Goal: Task Accomplishment & Management: Complete application form

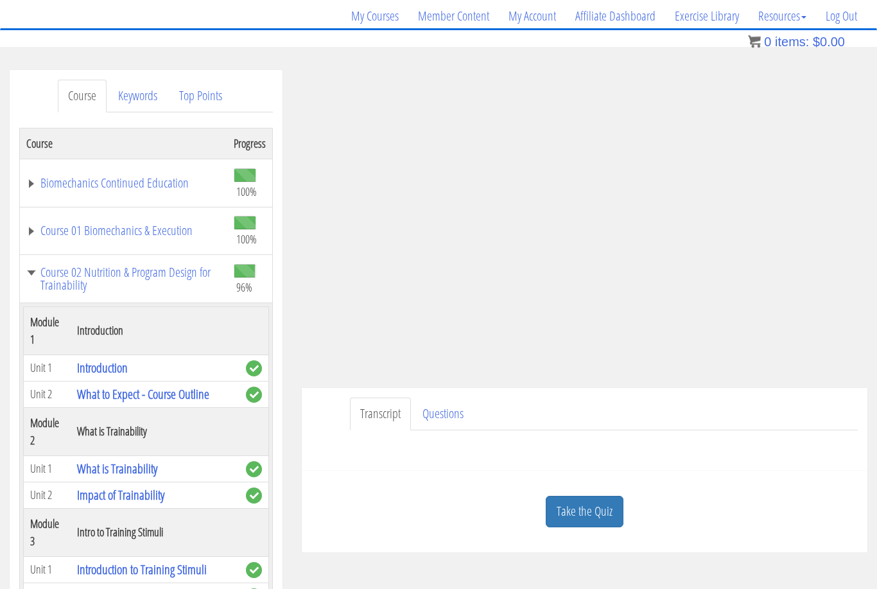
scroll to position [3480, 0]
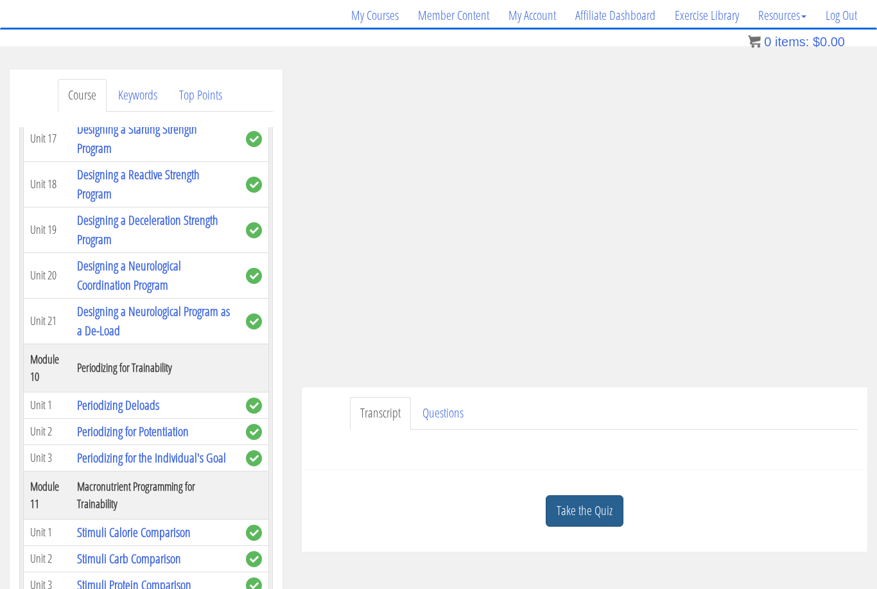
click at [592, 510] on link "Take the Quiz" at bounding box center [585, 511] width 78 height 31
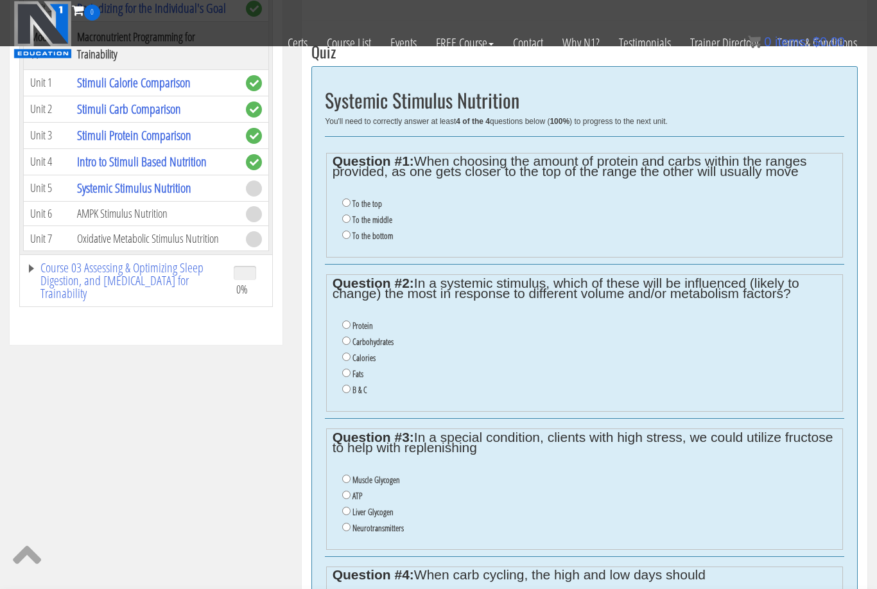
scroll to position [467, 0]
click at [349, 207] on input "To the top" at bounding box center [346, 203] width 8 height 8
radio input "true"
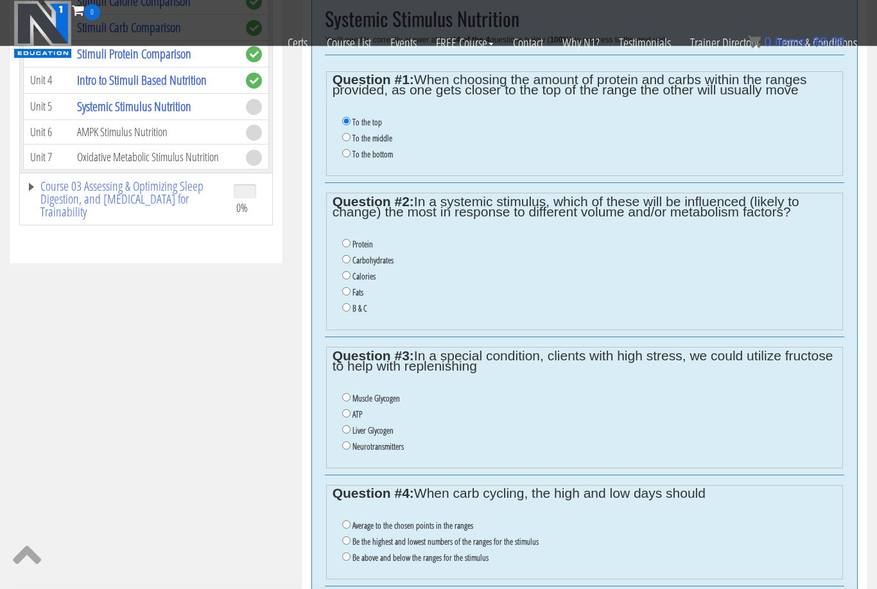
scroll to position [551, 0]
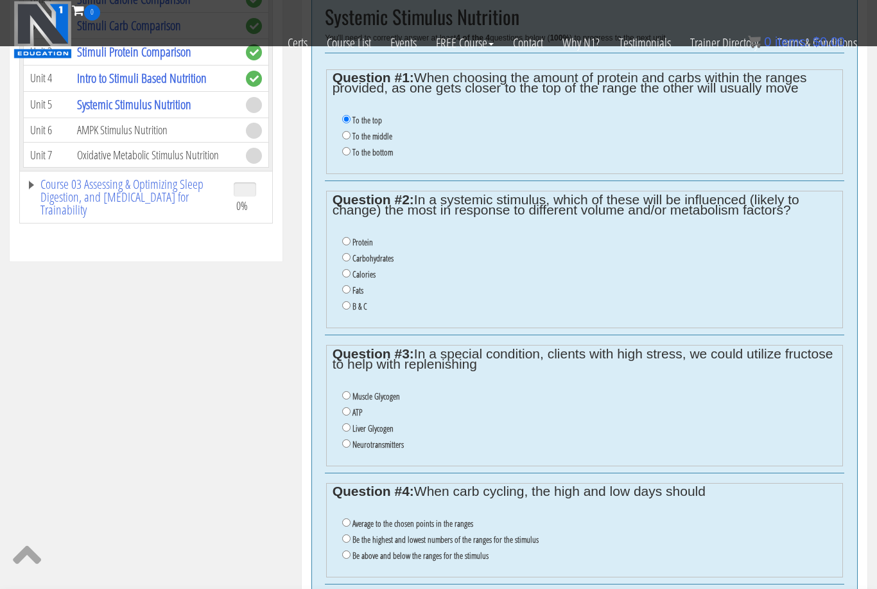
click at [358, 134] on label "To the middle" at bounding box center [373, 136] width 40 height 10
click at [351, 134] on input "To the middle" at bounding box center [346, 135] width 8 height 8
radio input "true"
click at [349, 310] on input "B & C" at bounding box center [346, 305] width 8 height 8
radio input "true"
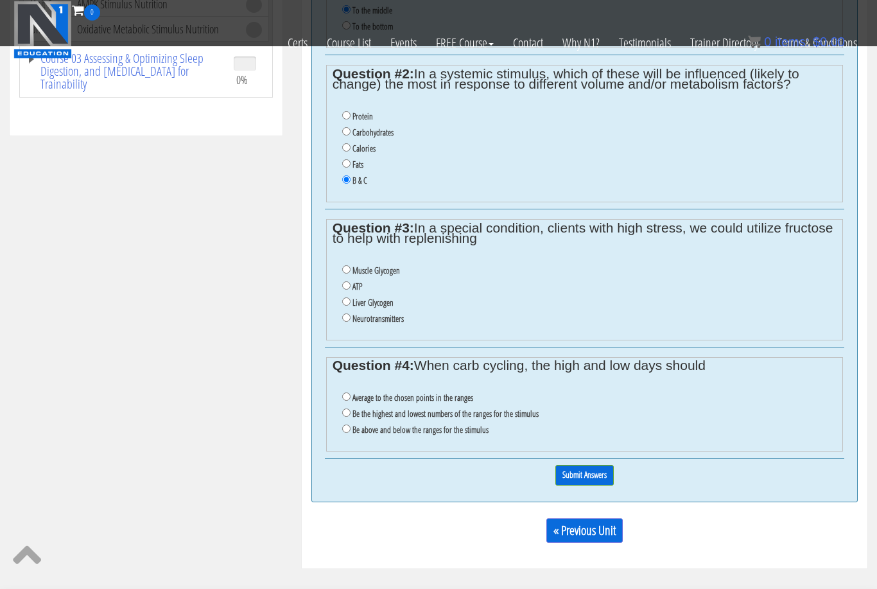
scroll to position [675, 0]
click at [389, 310] on label "Liver Glycogen" at bounding box center [373, 304] width 41 height 10
click at [351, 308] on input "Liver Glycogen" at bounding box center [346, 303] width 8 height 8
radio input "true"
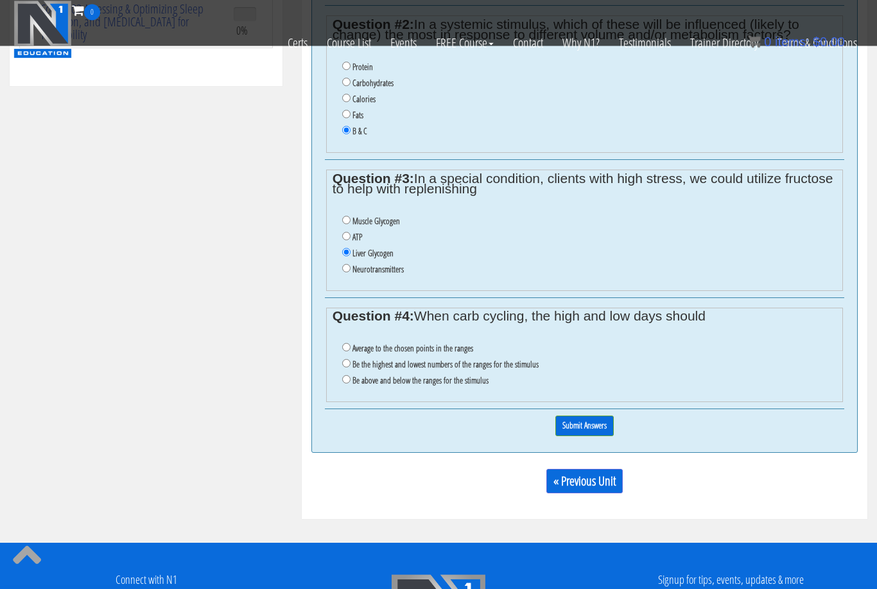
scroll to position [726, 0]
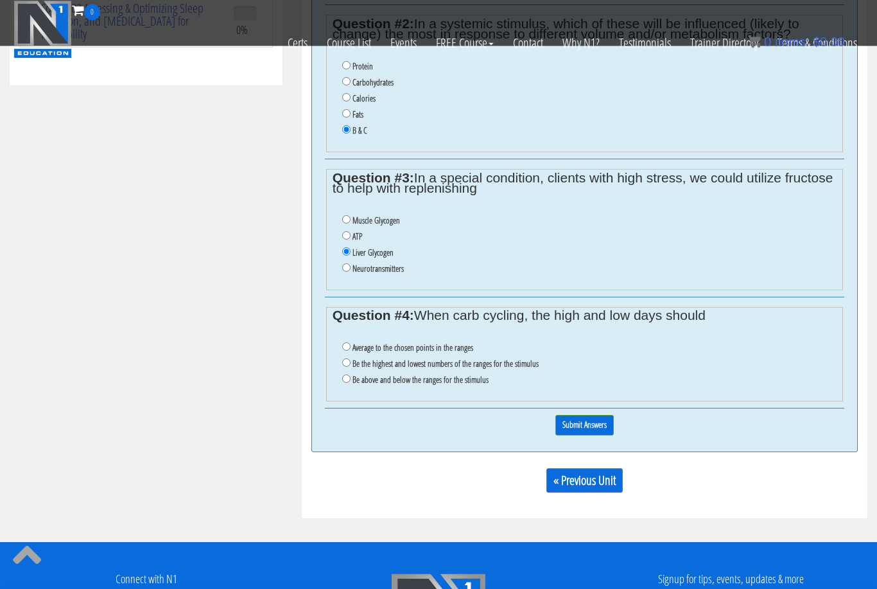
click at [435, 385] on label "Be above and below the ranges for the stimulus" at bounding box center [421, 380] width 136 height 10
click at [351, 383] on input "Be above and below the ranges for the stimulus" at bounding box center [346, 379] width 8 height 8
radio input "true"
click at [593, 435] on input "Submit Answers" at bounding box center [584, 425] width 58 height 20
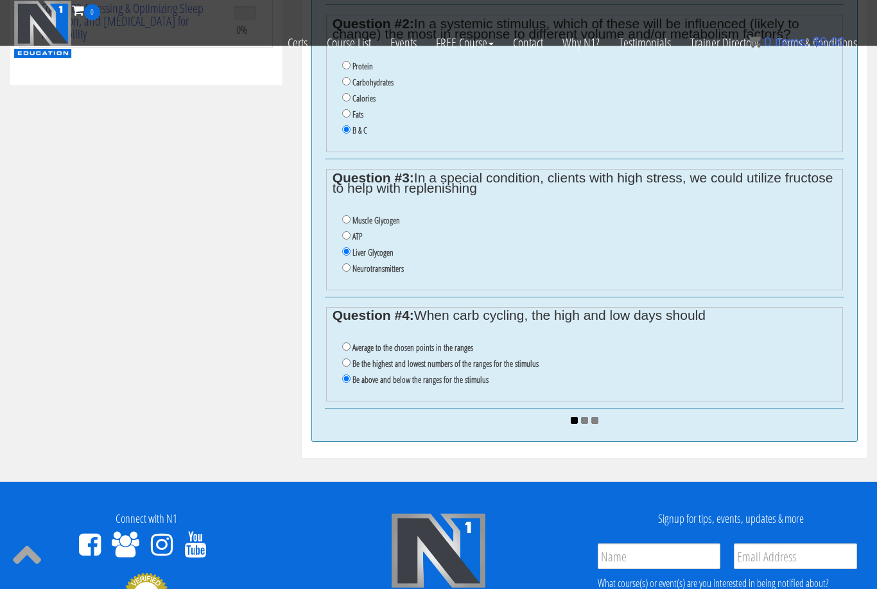
scroll to position [727, 0]
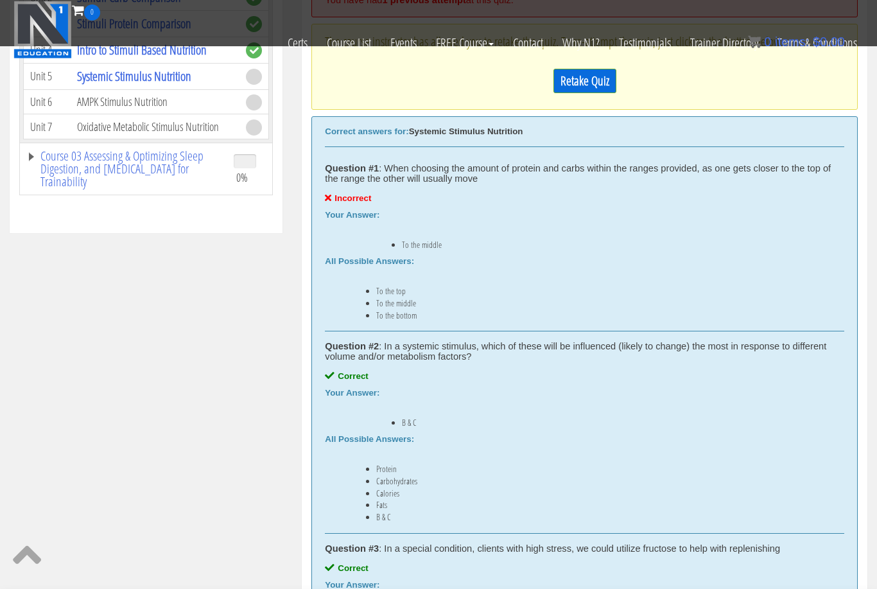
scroll to position [469, 0]
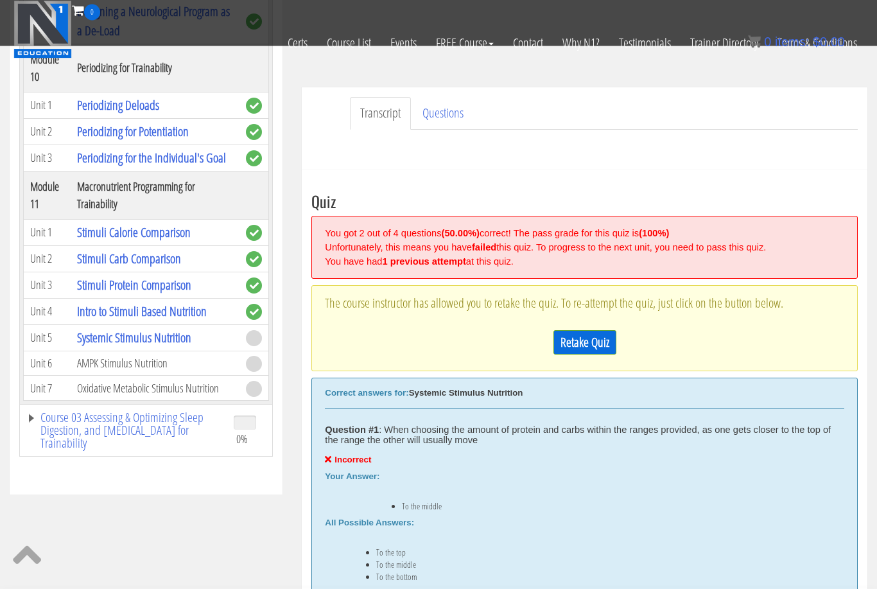
click at [588, 346] on link "Retake Quiz" at bounding box center [585, 343] width 63 height 24
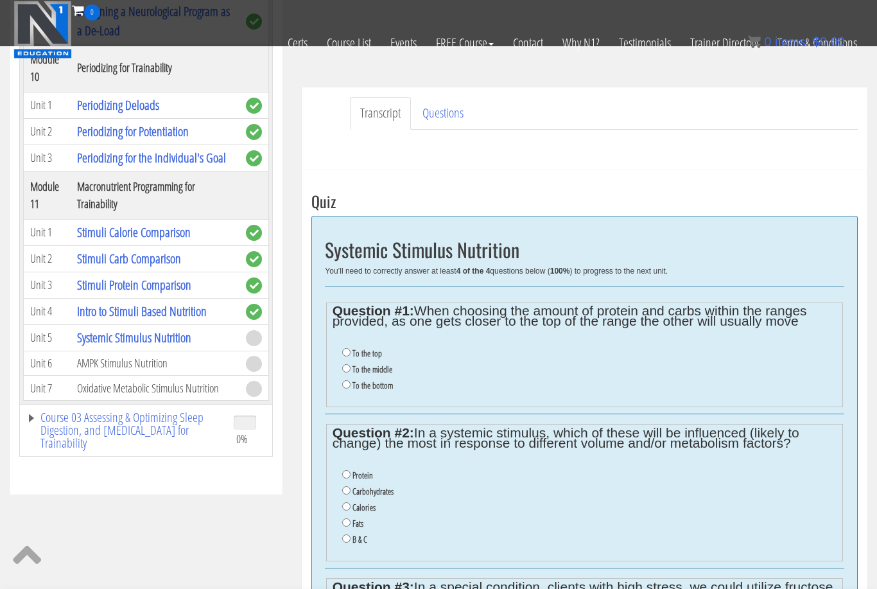
click at [376, 358] on label "To the top" at bounding box center [368, 353] width 30 height 10
click at [351, 356] on input "To the top" at bounding box center [346, 352] width 8 height 8
radio input "true"
click at [360, 548] on li "B & C" at bounding box center [589, 540] width 495 height 16
click at [355, 545] on label "B & C" at bounding box center [360, 539] width 15 height 10
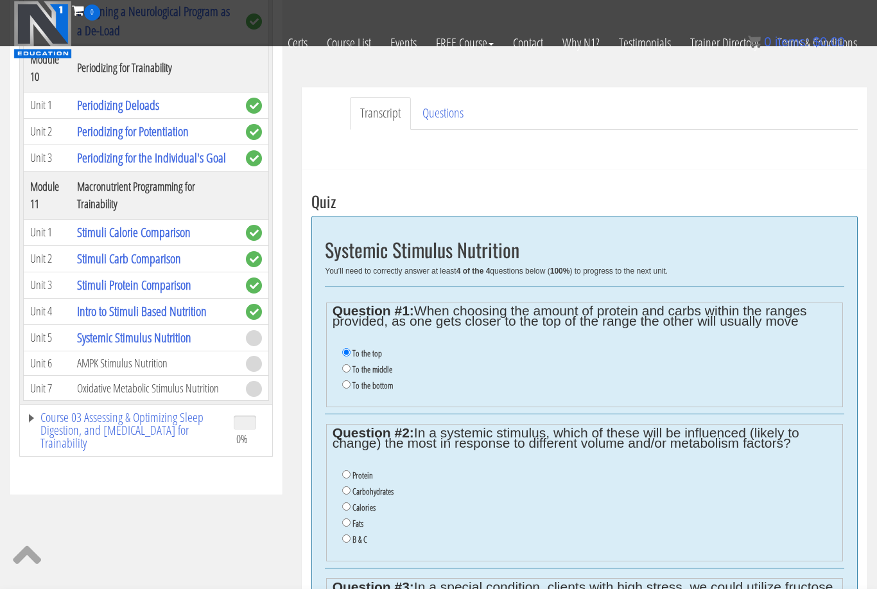
click at [351, 543] on input "B & C" at bounding box center [346, 538] width 8 height 8
radio input "true"
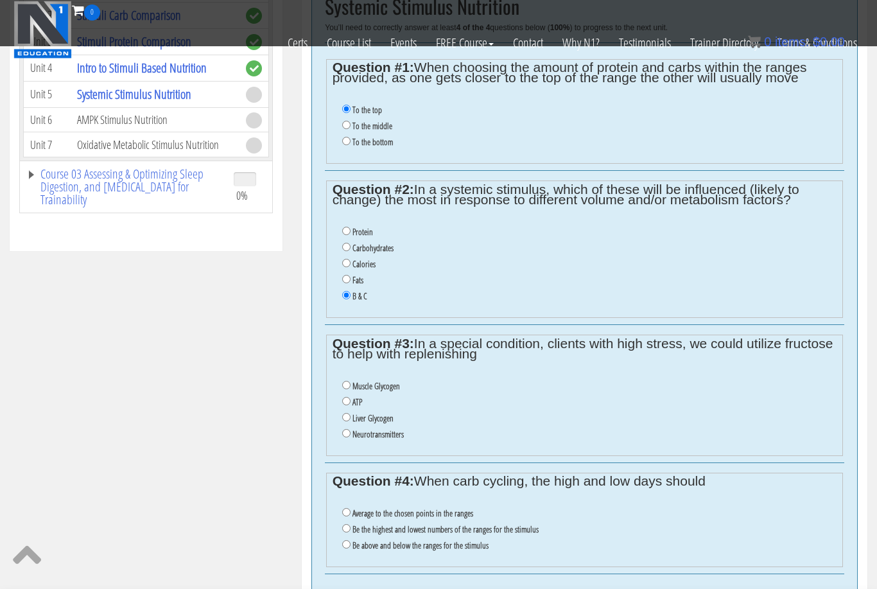
scroll to position [564, 0]
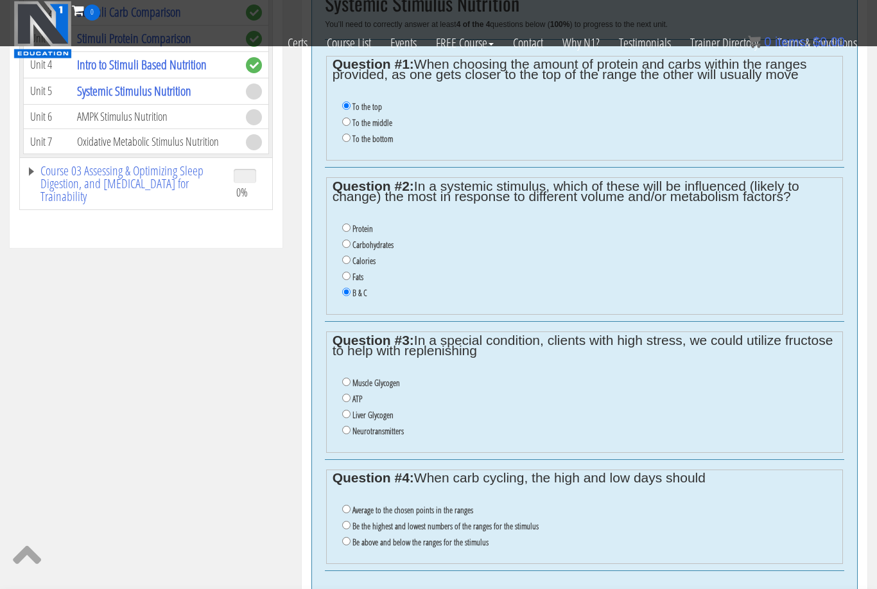
click at [376, 420] on label "Liver Glycogen" at bounding box center [373, 415] width 41 height 10
click at [351, 418] on input "Liver Glycogen" at bounding box center [346, 414] width 8 height 8
radio input "true"
click at [358, 515] on label "Average to the chosen points in the ranges" at bounding box center [413, 510] width 121 height 10
click at [351, 513] on input "Average to the chosen points in the ranges" at bounding box center [346, 509] width 8 height 8
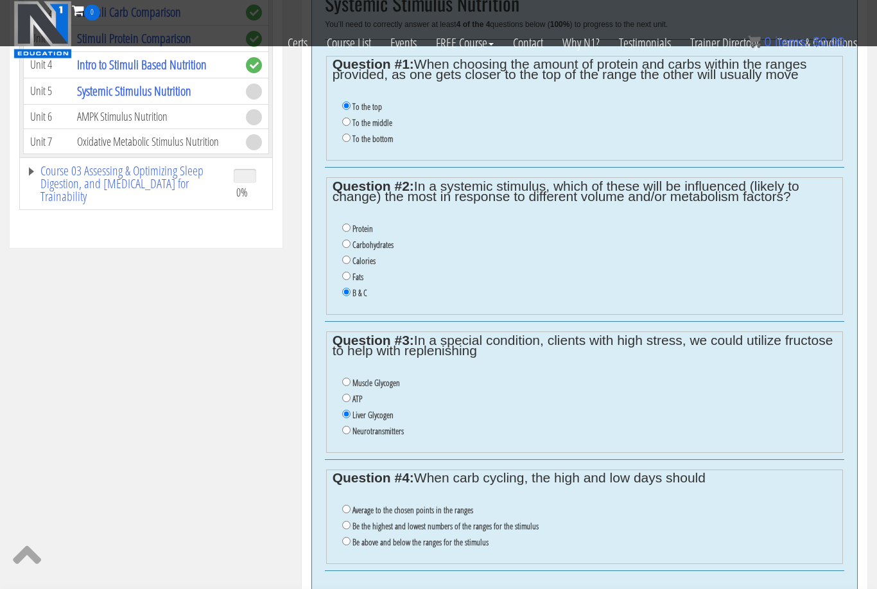
radio input "true"
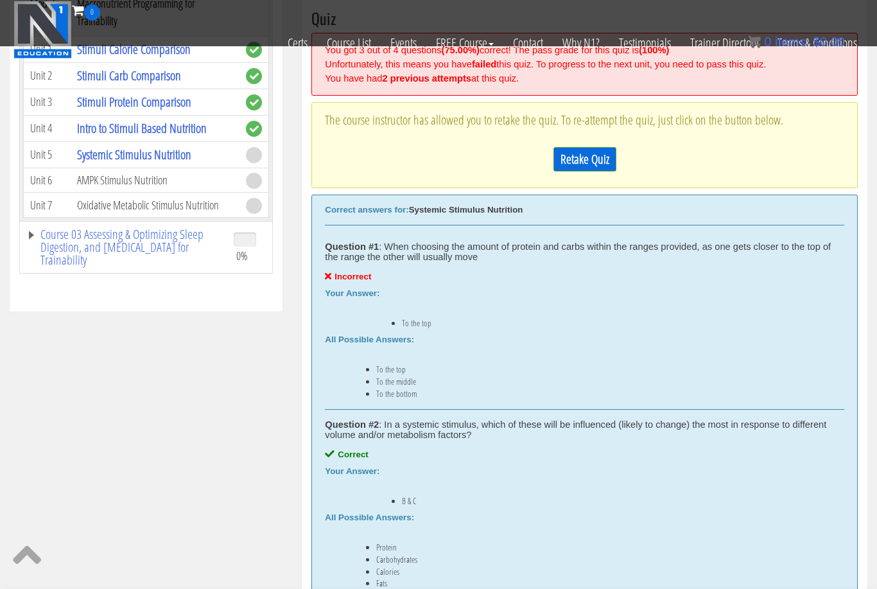
scroll to position [469, 0]
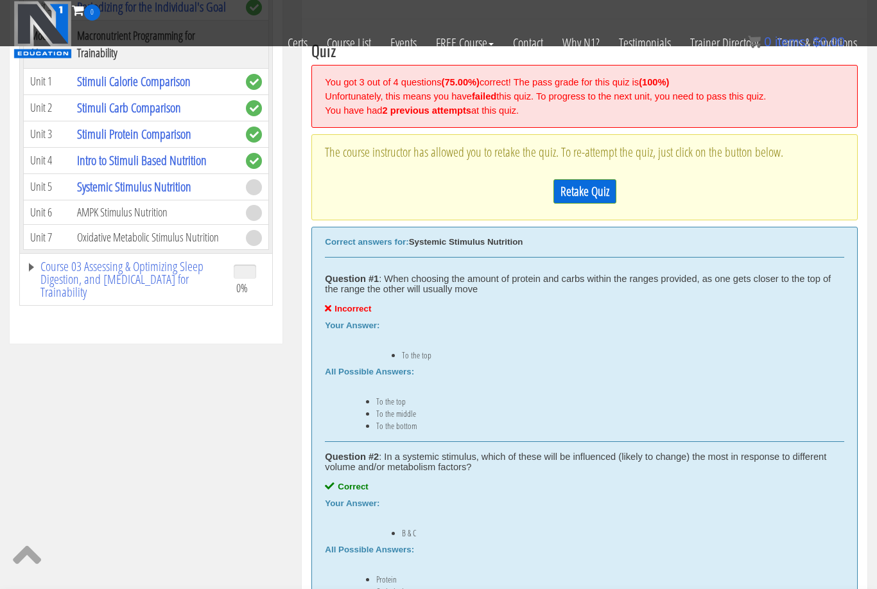
click at [555, 188] on link "Retake Quiz" at bounding box center [585, 191] width 63 height 24
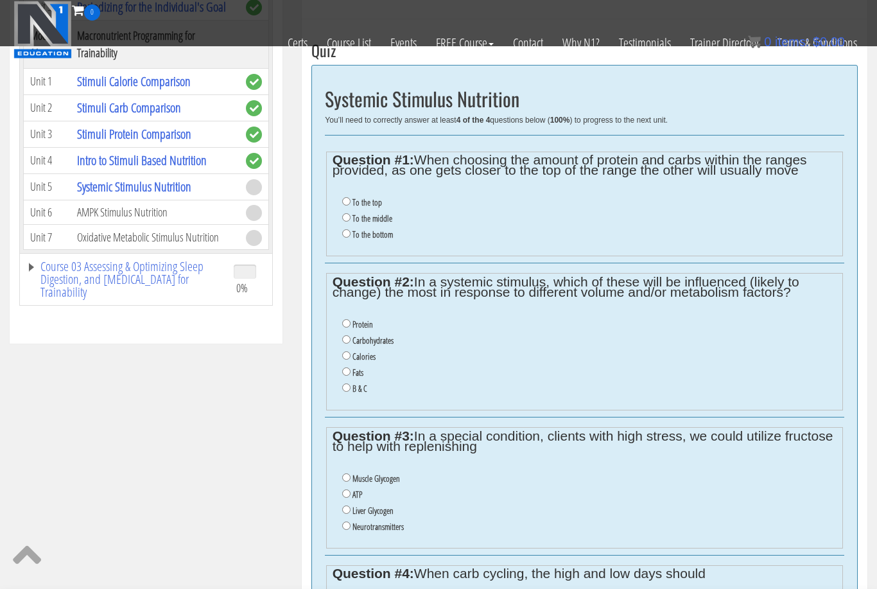
click at [379, 236] on label "To the bottom" at bounding box center [373, 234] width 40 height 10
click at [351, 236] on input "To the bottom" at bounding box center [346, 233] width 8 height 8
radio input "true"
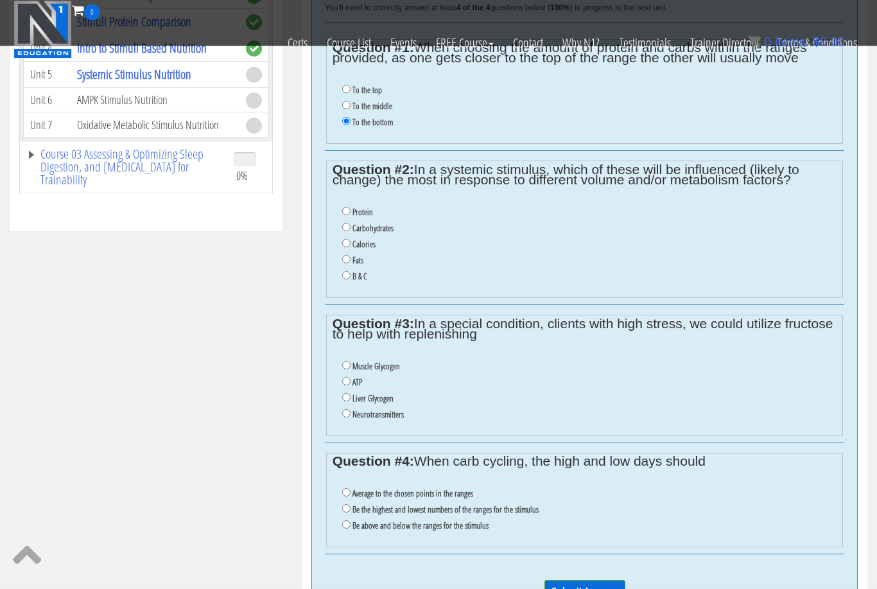
click at [351, 279] on input "B & C" at bounding box center [346, 276] width 8 height 8
radio input "true"
click at [379, 404] on label "Liver Glycogen" at bounding box center [373, 399] width 41 height 10
click at [351, 402] on input "Liver Glycogen" at bounding box center [346, 398] width 8 height 8
radio input "true"
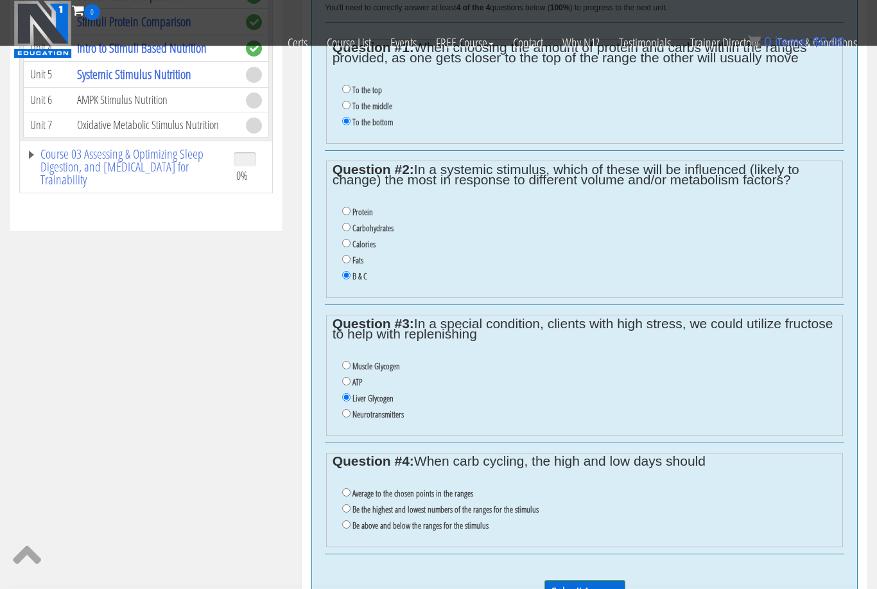
click at [424, 499] on label "Average to the chosen points in the ranges" at bounding box center [413, 494] width 121 height 10
click at [351, 497] on input "Average to the chosen points in the ranges" at bounding box center [346, 493] width 8 height 8
radio input "true"
click at [580, 588] on input "Submit Answers" at bounding box center [585, 593] width 81 height 24
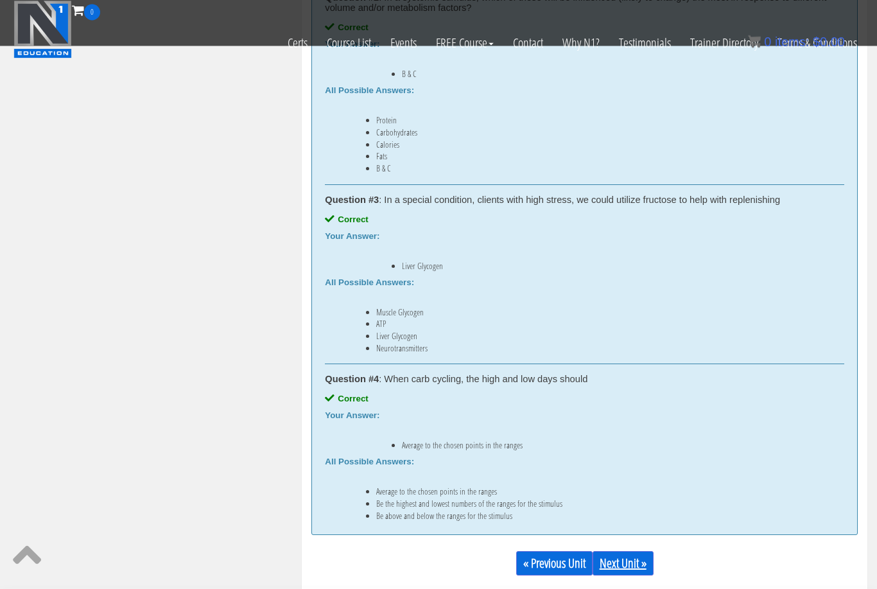
scroll to position [884, 0]
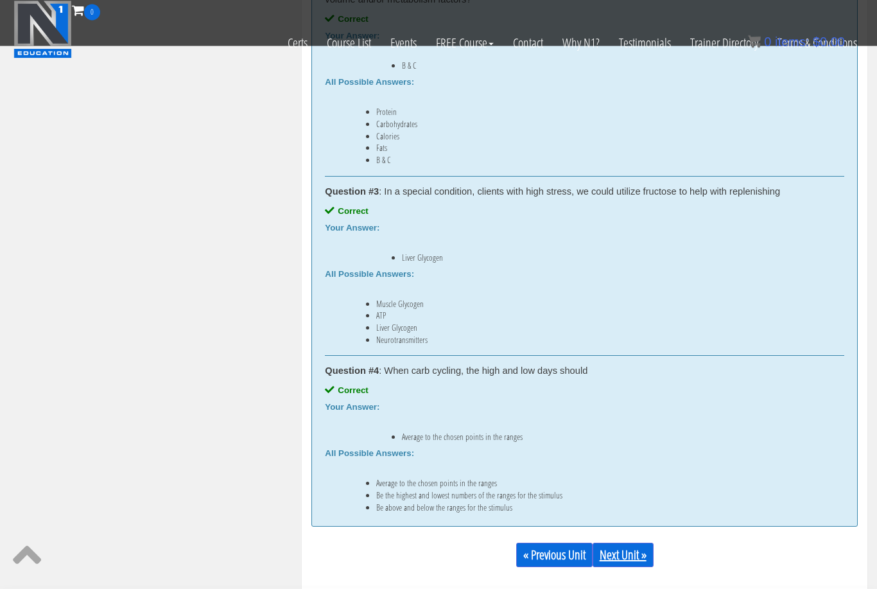
click at [647, 554] on link "Next Unit »" at bounding box center [623, 555] width 61 height 24
